Goal: Information Seeking & Learning: Understand process/instructions

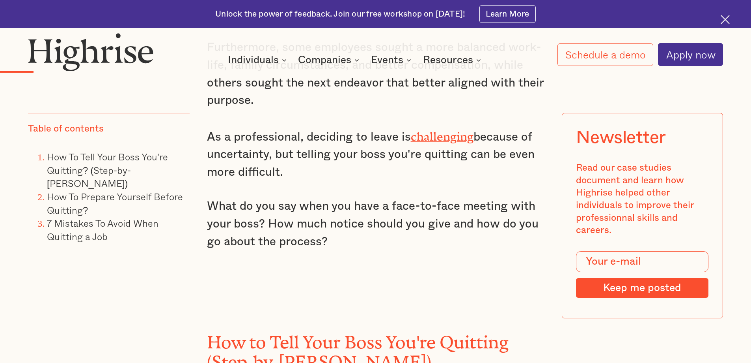
scroll to position [1063, 0]
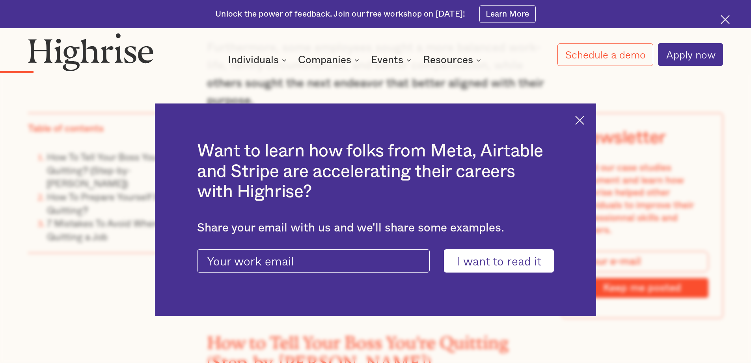
click at [222, 238] on div at bounding box center [375, 242] width 357 height 14
drag, startPoint x: 0, startPoint y: 0, endPoint x: 222, endPoint y: 238, distance: 325.4
click at [222, 238] on div at bounding box center [375, 242] width 357 height 14
click at [583, 119] on img at bounding box center [580, 120] width 9 height 9
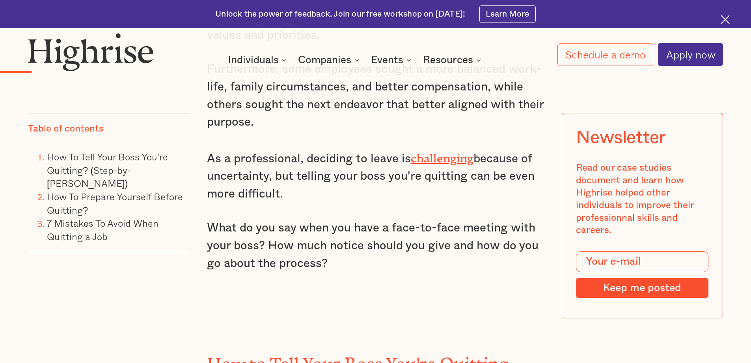
scroll to position [1041, 0]
click at [377, 175] on p "As a professional, deciding to leave is challenging because of uncertainty, but…" at bounding box center [376, 175] width 338 height 55
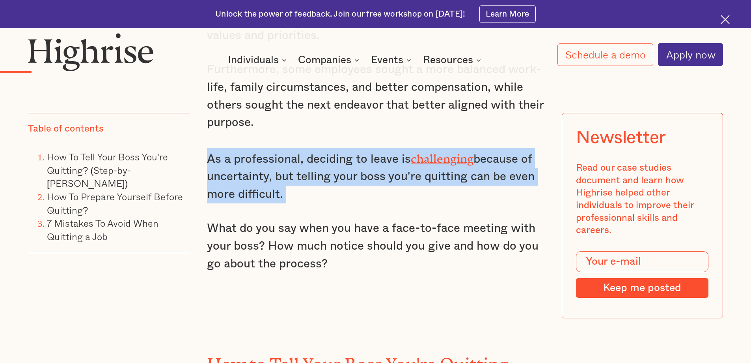
click at [377, 175] on p "As a professional, deciding to leave is challenging because of uncertainty, but…" at bounding box center [376, 175] width 338 height 55
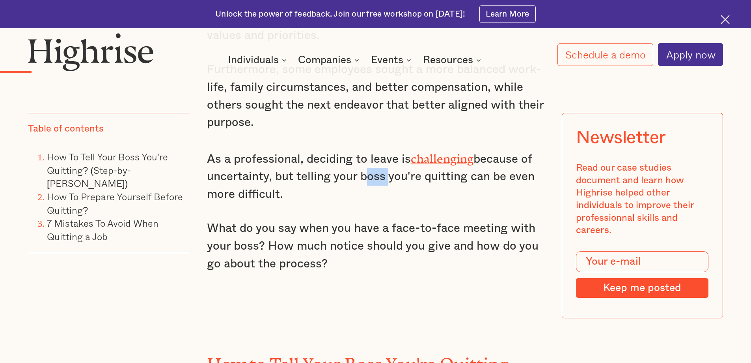
click at [377, 175] on p "As a professional, deciding to leave is challenging because of uncertainty, but…" at bounding box center [376, 175] width 338 height 55
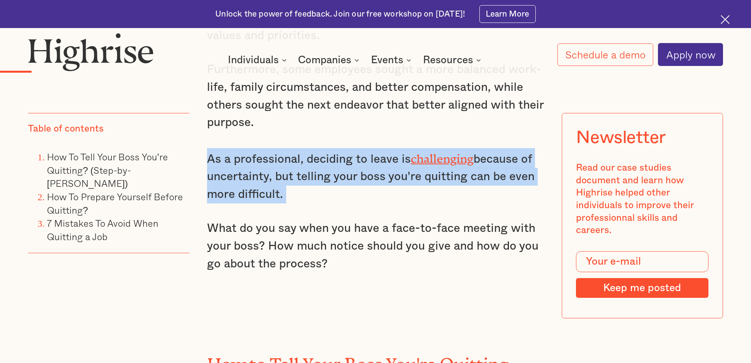
click at [377, 175] on p "As a professional, deciding to leave is challenging because of uncertainty, but…" at bounding box center [376, 175] width 338 height 55
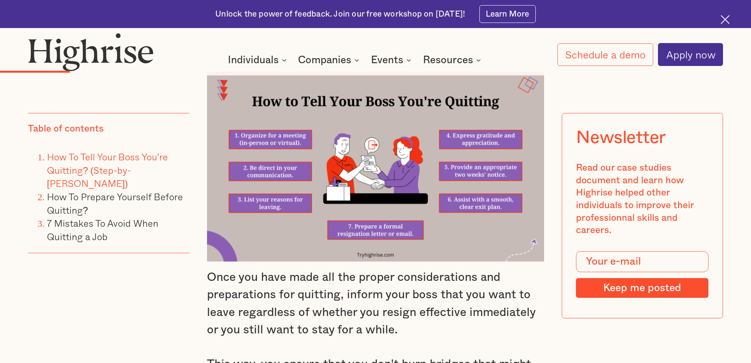
scroll to position [1467, 0]
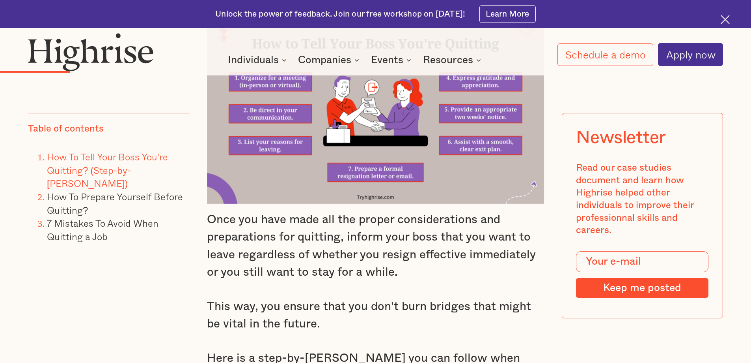
click at [346, 244] on p "Once you have made all the proper considerations and preparations for quitting,…" at bounding box center [376, 246] width 338 height 71
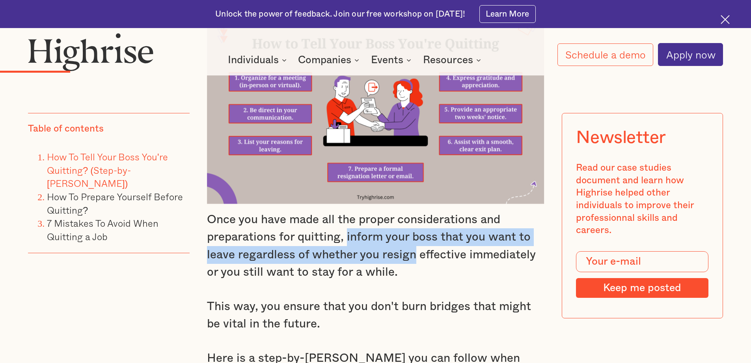
drag, startPoint x: 346, startPoint y: 244, endPoint x: 389, endPoint y: 265, distance: 47.6
click at [389, 265] on p "Once you have made all the proper considerations and preparations for quitting,…" at bounding box center [376, 246] width 338 height 71
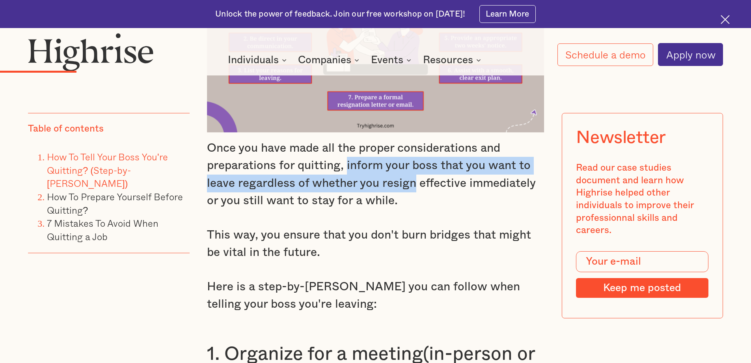
scroll to position [1538, 0]
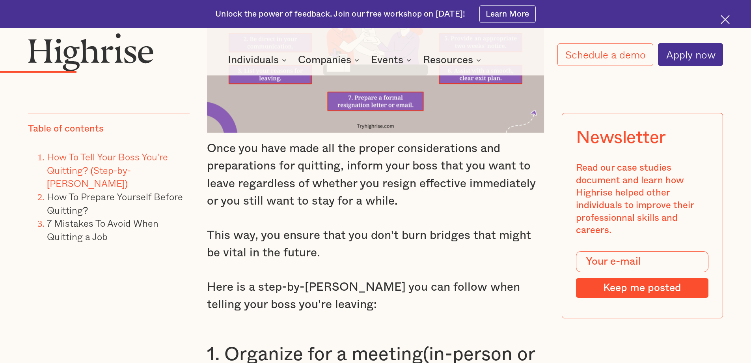
click at [389, 262] on p "This way, you ensure that you don't burn bridges that might be vital in the fut…" at bounding box center [376, 243] width 338 height 35
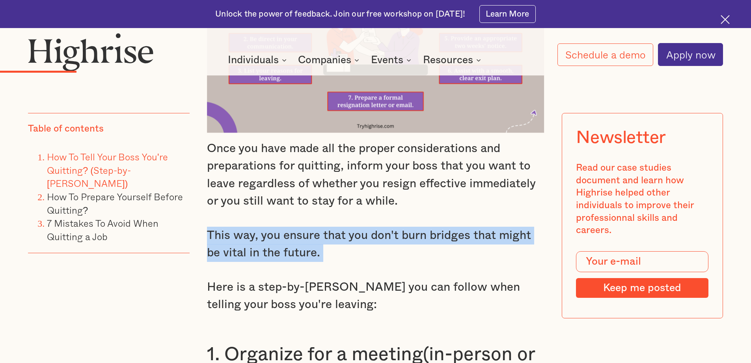
click at [389, 262] on p "This way, you ensure that you don't burn bridges that might be vital in the fut…" at bounding box center [376, 243] width 338 height 35
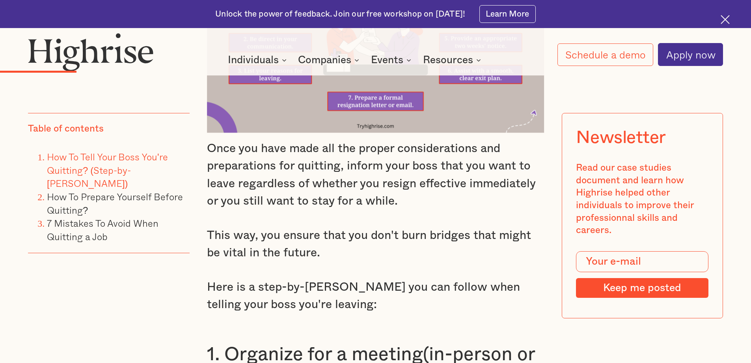
click at [389, 262] on p "This way, you ensure that you don't burn bridges that might be vital in the fut…" at bounding box center [376, 243] width 338 height 35
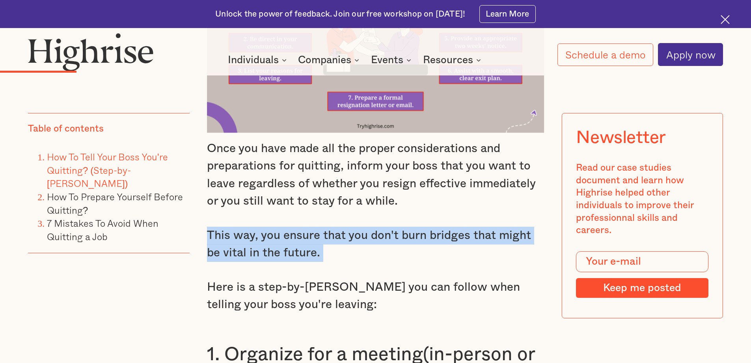
click at [389, 262] on p "This way, you ensure that you don't burn bridges that might be vital in the fut…" at bounding box center [376, 243] width 338 height 35
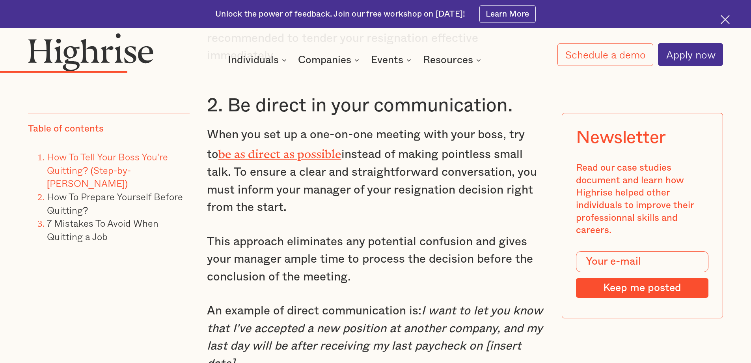
scroll to position [2099, 0]
click at [359, 267] on p "This approach eliminates any potential confusion and gives your manager ample t…" at bounding box center [376, 259] width 338 height 53
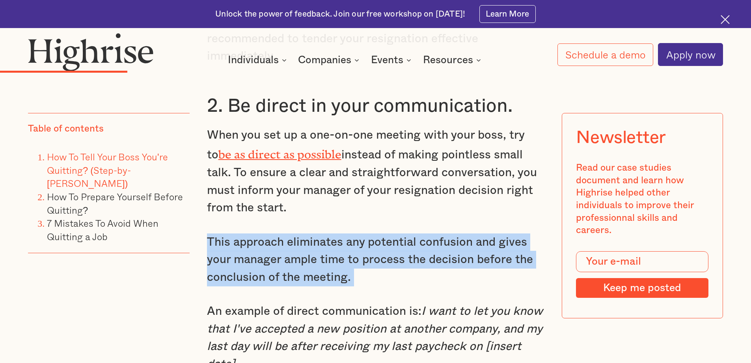
click at [359, 267] on p "This approach eliminates any potential confusion and gives your manager ample t…" at bounding box center [376, 259] width 338 height 53
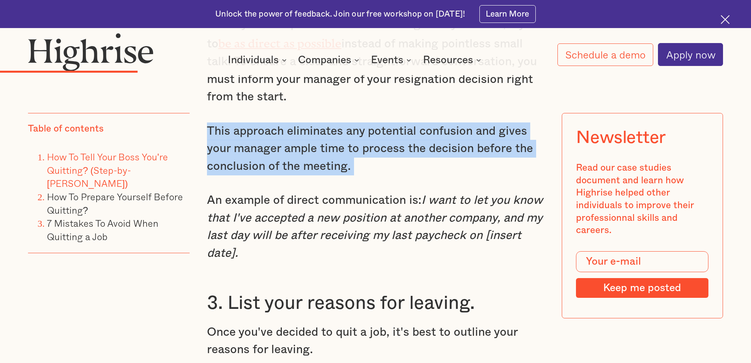
scroll to position [2213, 0]
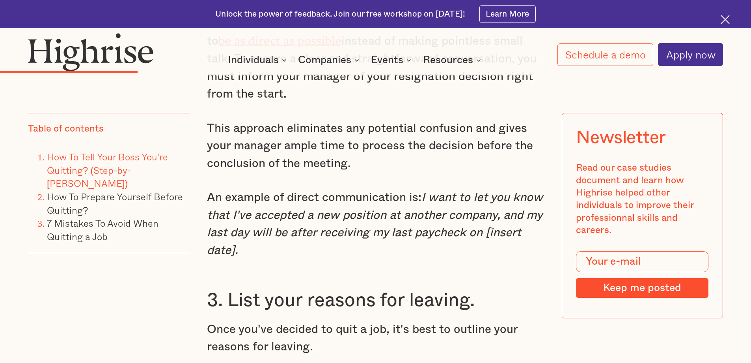
click at [363, 230] on em "I want to let you know that I've accepted a new position at another company, an…" at bounding box center [375, 223] width 336 height 65
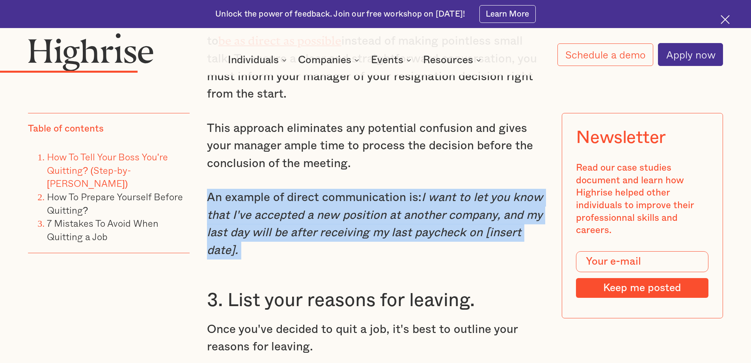
click at [363, 230] on em "I want to let you know that I've accepted a new position at another company, an…" at bounding box center [375, 223] width 336 height 65
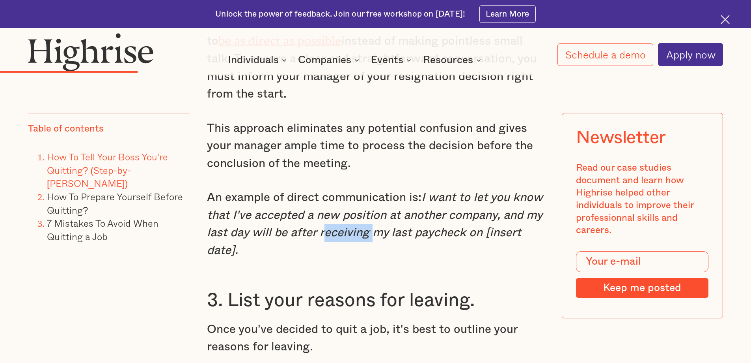
click at [363, 230] on em "I want to let you know that I've accepted a new position at another company, an…" at bounding box center [375, 223] width 336 height 65
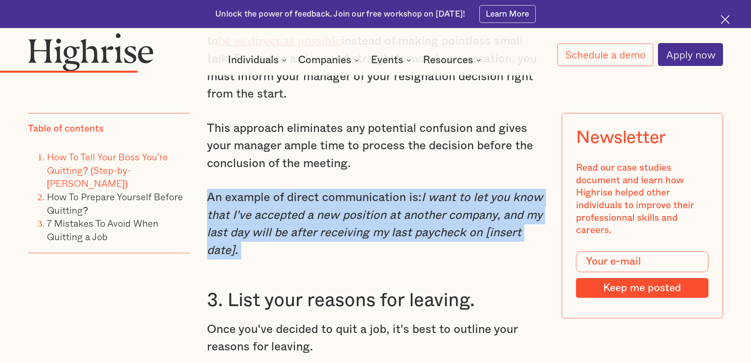
click at [363, 230] on em "I want to let you know that I've accepted a new position at another company, an…" at bounding box center [375, 223] width 336 height 65
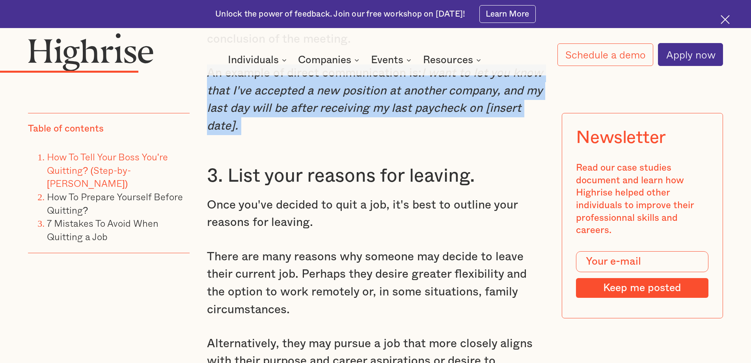
scroll to position [2338, 0]
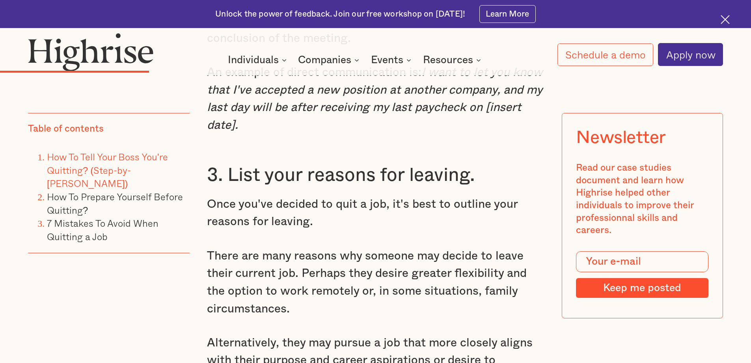
click at [363, 230] on p "Once you've decided to quit a job, it's best to outline your reasons for leavin…" at bounding box center [376, 212] width 338 height 35
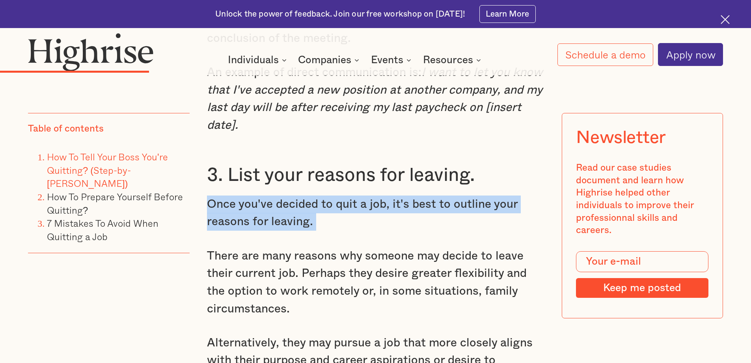
click at [363, 230] on p "Once you've decided to quit a job, it's best to outline your reasons for leavin…" at bounding box center [376, 212] width 338 height 35
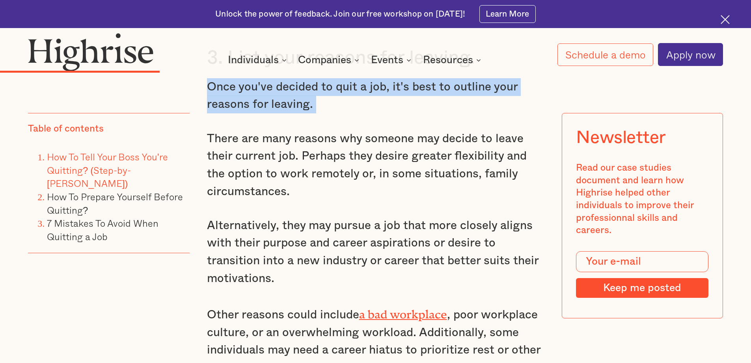
scroll to position [2455, 0]
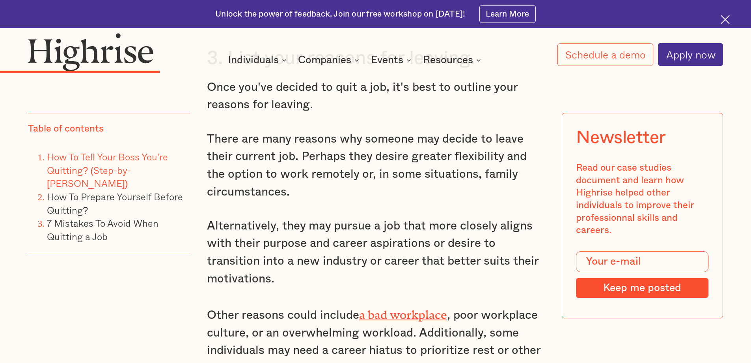
click at [363, 230] on p "Alternatively, they may pursue a job that more closely aligns with their purpos…" at bounding box center [376, 252] width 338 height 71
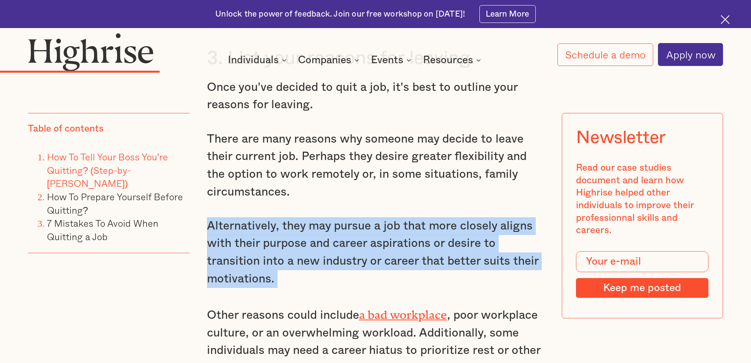
click at [363, 230] on p "Alternatively, they may pursue a job that more closely aligns with their purpos…" at bounding box center [376, 252] width 338 height 71
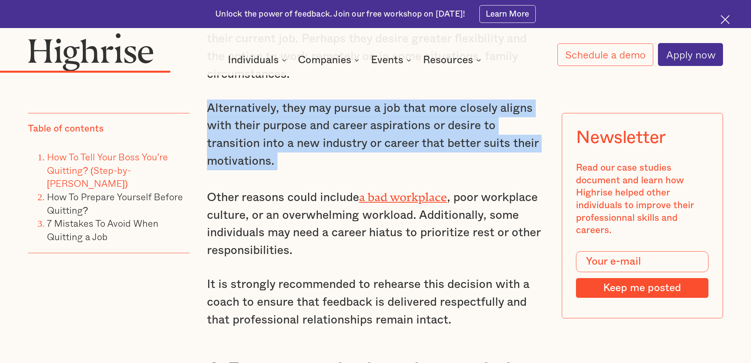
scroll to position [2572, 0]
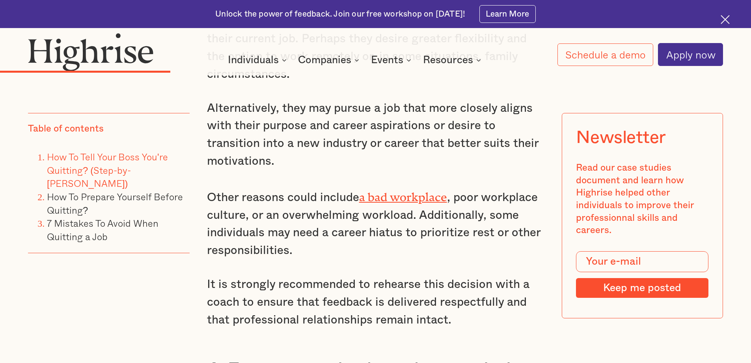
click at [363, 230] on p "Other reasons could include a bad workplace , poor workplace culture, or an ove…" at bounding box center [376, 222] width 338 height 73
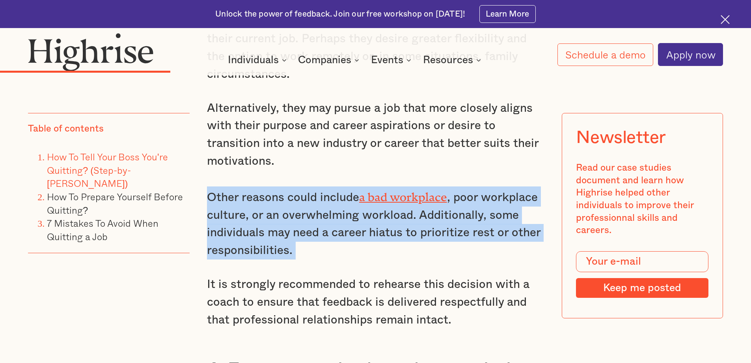
click at [363, 230] on p "Other reasons could include a bad workplace , poor workplace culture, or an ove…" at bounding box center [376, 222] width 338 height 73
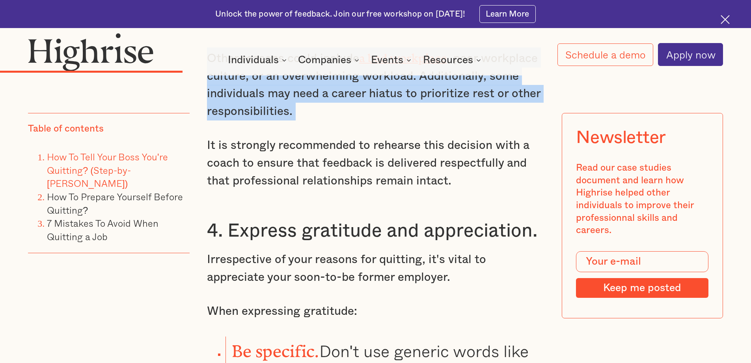
scroll to position [2712, 0]
